Goal: Task Accomplishment & Management: Manage account settings

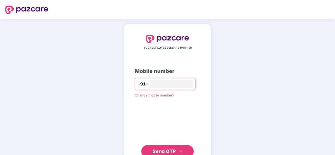
type input "**********"
click at [167, 146] on span "Send OTP" at bounding box center [163, 150] width 23 height 5
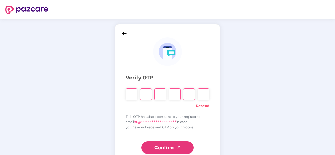
type input "*"
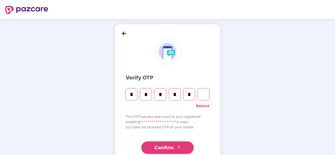
type input "*"
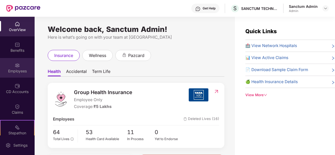
click at [19, 67] on div "Employees" at bounding box center [17, 68] width 35 height 20
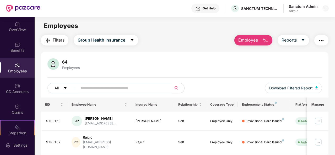
click at [92, 87] on input "text" at bounding box center [122, 88] width 84 height 8
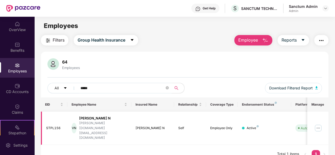
type input "*****"
click at [319, 124] on img at bounding box center [318, 128] width 8 height 8
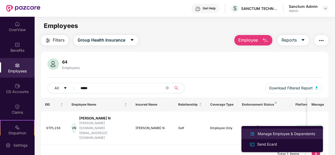
click at [275, 133] on div "Manage Employee & Dependents" at bounding box center [285, 134] width 59 height 6
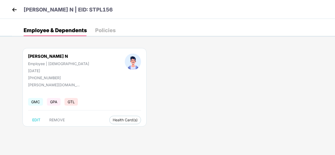
click at [16, 11] on img at bounding box center [14, 10] width 8 height 8
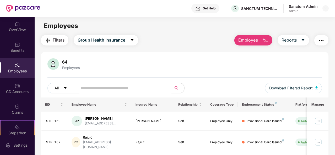
click at [257, 41] on span "Employee" at bounding box center [248, 40] width 20 height 7
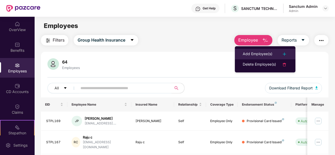
click at [261, 51] on div "Add Employee(s)" at bounding box center [257, 54] width 30 height 6
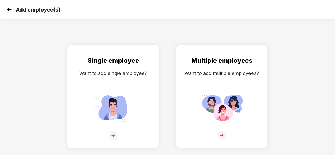
click at [113, 135] on img at bounding box center [112, 135] width 9 height 9
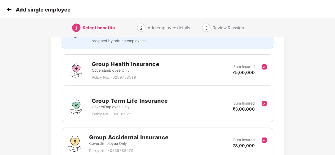
scroll to position [111, 0]
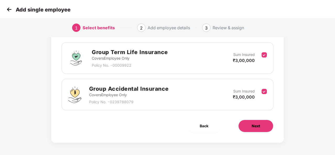
click at [256, 124] on span "Next" at bounding box center [255, 126] width 8 height 6
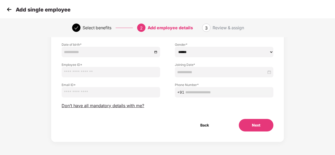
scroll to position [0, 0]
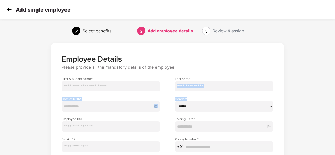
drag, startPoint x: 334, startPoint y: 70, endPoint x: 315, endPoint y: 102, distance: 36.6
click at [315, 102] on div "Employee Details Please provide all the mandatory details of the employee First…" at bounding box center [167, 124] width 335 height 169
click at [325, 55] on div "Employee Details Please provide all the mandatory details of the employee First…" at bounding box center [167, 124] width 335 height 169
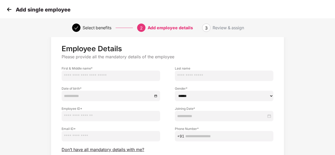
click at [303, 59] on div "Employee Details Please provide all the mandatory details of the employee First…" at bounding box center [167, 114] width 279 height 169
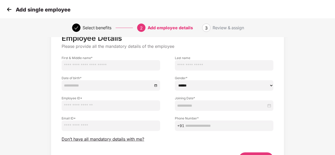
click at [303, 59] on div "Employee Details Please provide all the mandatory details of the employee First…" at bounding box center [167, 103] width 279 height 169
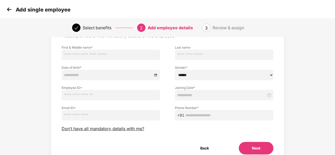
scroll to position [42, 0]
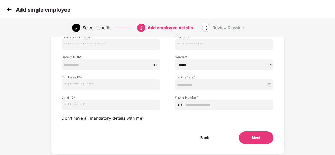
click at [9, 10] on img at bounding box center [9, 9] width 8 height 8
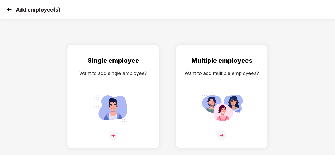
click at [114, 135] on img at bounding box center [112, 135] width 9 height 9
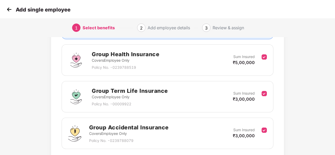
scroll to position [71, 0]
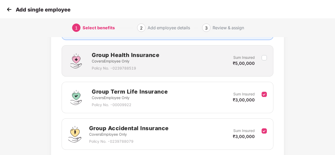
click at [8, 10] on img at bounding box center [9, 9] width 8 height 8
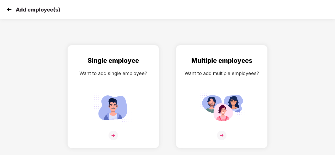
click at [6, 12] on img at bounding box center [9, 9] width 8 height 8
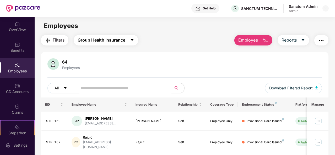
click at [132, 42] on span "caret-down" at bounding box center [132, 40] width 4 height 5
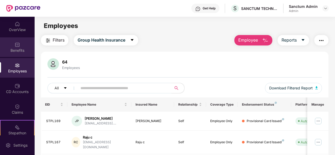
click at [24, 46] on div "Benefits" at bounding box center [17, 47] width 35 height 20
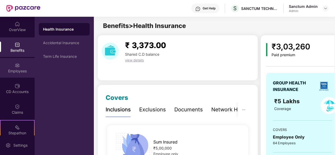
click at [17, 65] on img at bounding box center [17, 65] width 5 height 5
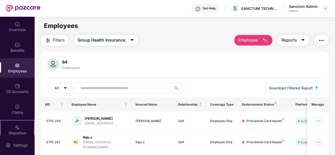
click at [302, 37] on button "Reports" at bounding box center [292, 40] width 31 height 10
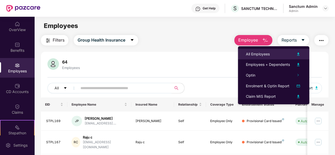
click at [261, 54] on div "All Employees" at bounding box center [258, 54] width 24 height 6
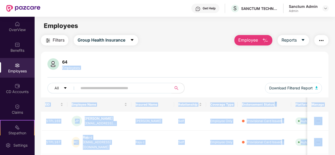
click at [261, 54] on body "Get Help S SANCTUM TECHNOLOGIES P LTD Sanctum Admin Admin OverView Benefits Emp…" at bounding box center [167, 77] width 335 height 155
click at [229, 64] on div "64 Employees" at bounding box center [184, 64] width 274 height 13
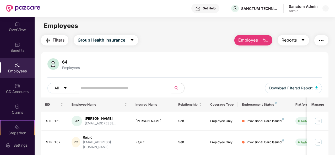
click at [298, 38] on button "Reports" at bounding box center [292, 40] width 31 height 10
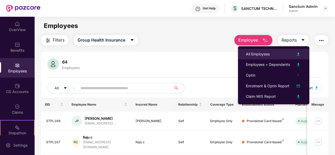
click at [257, 55] on div "All Employees" at bounding box center [258, 54] width 24 height 6
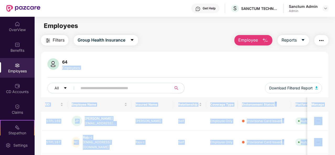
click at [257, 55] on body "Get Help S SANCTUM TECHNOLOGIES P LTD Sanctum Admin Admin OverView Benefits Emp…" at bounding box center [167, 77] width 335 height 155
